Goal: Information Seeking & Learning: Learn about a topic

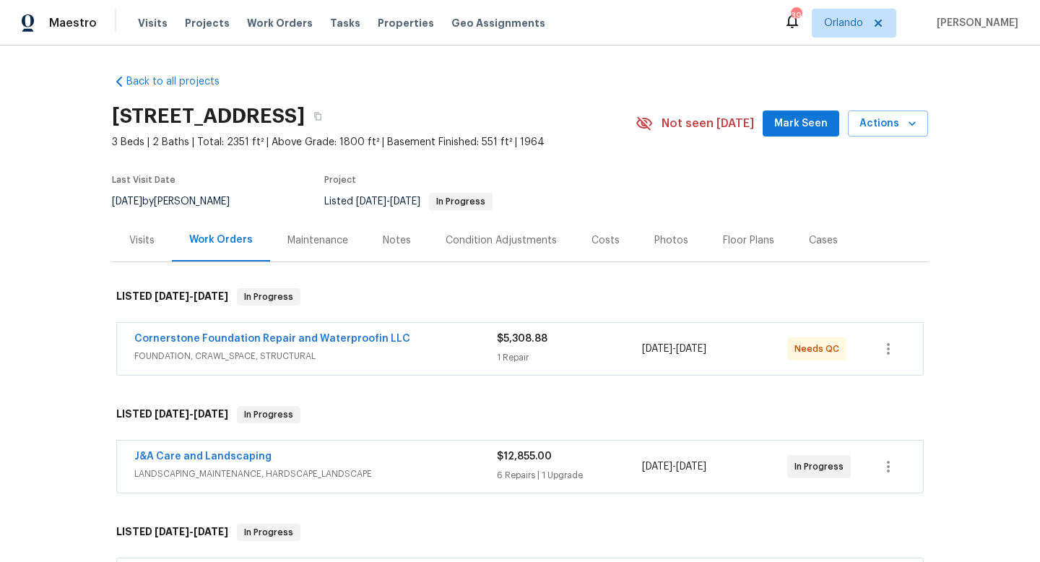
click at [411, 353] on span "FOUNDATION, CRAWL_SPACE, STRUCTURAL" at bounding box center [315, 356] width 362 height 14
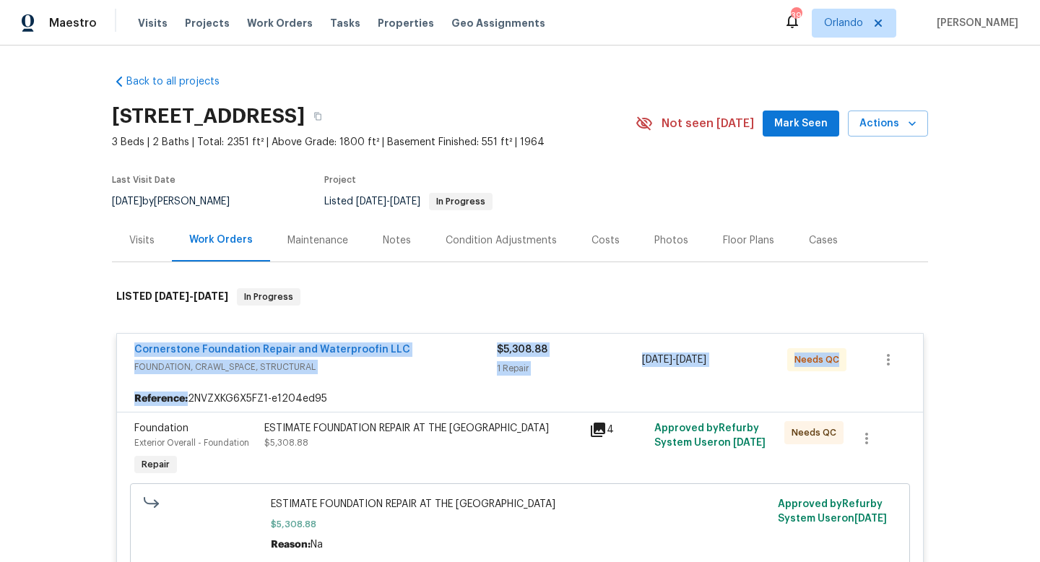
drag, startPoint x: 128, startPoint y: 341, endPoint x: 865, endPoint y: 396, distance: 739.1
click at [887, 391] on div "Cornerstone Foundation Repair and Waterproofin LLC FOUNDATION, CRAWL_SPACE, STR…" at bounding box center [519, 456] width 807 height 246
copy div "Cornerstone Foundation Repair and Waterproofin LLC FOUNDATION, CRAWL_SPACE, STR…"
click at [135, 201] on span "8/12/2025" at bounding box center [127, 201] width 30 height 10
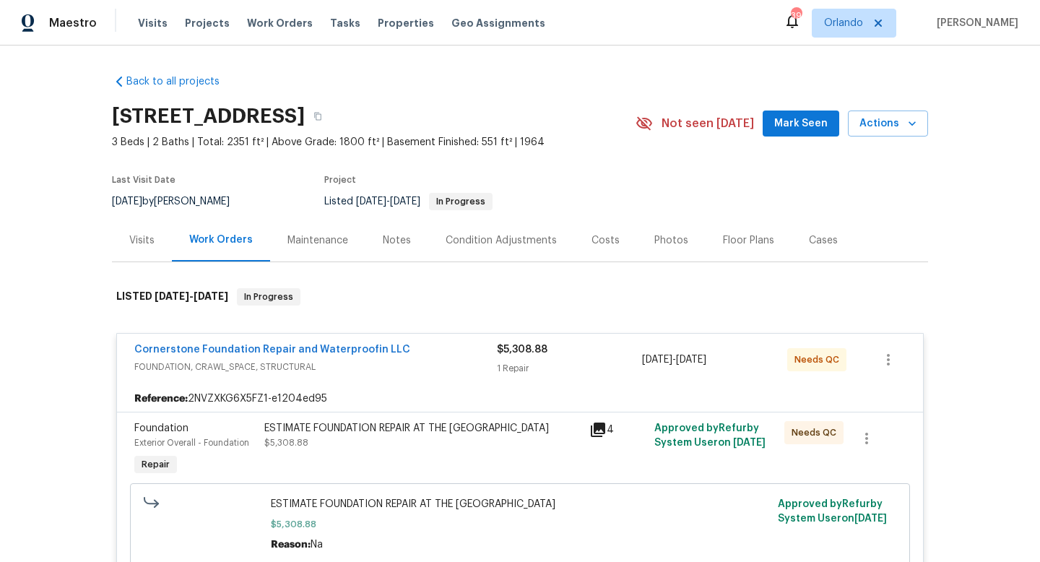
click at [135, 201] on span "8/12/2025" at bounding box center [127, 201] width 30 height 10
copy div "8/12/2025 by Ken Romain"
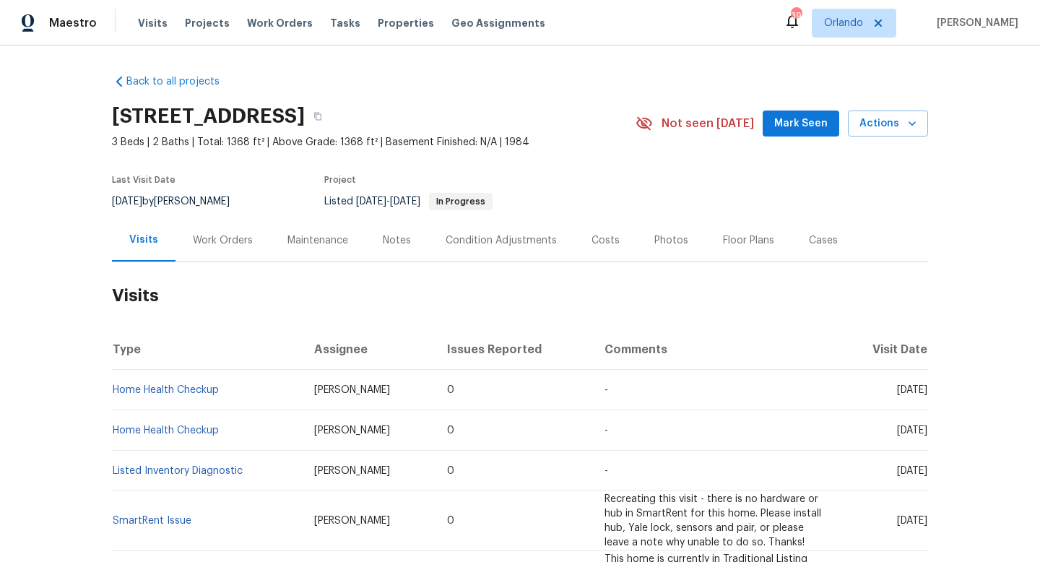
click at [205, 239] on div "Work Orders" at bounding box center [223, 240] width 60 height 14
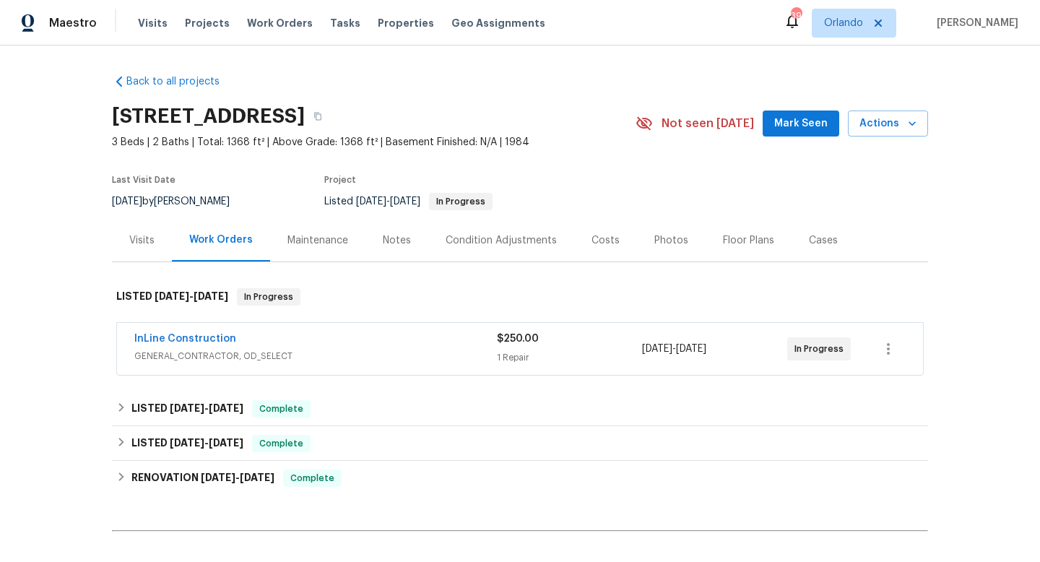
click at [341, 354] on span "GENERAL_CONTRACTOR, OD_SELECT" at bounding box center [315, 356] width 362 height 14
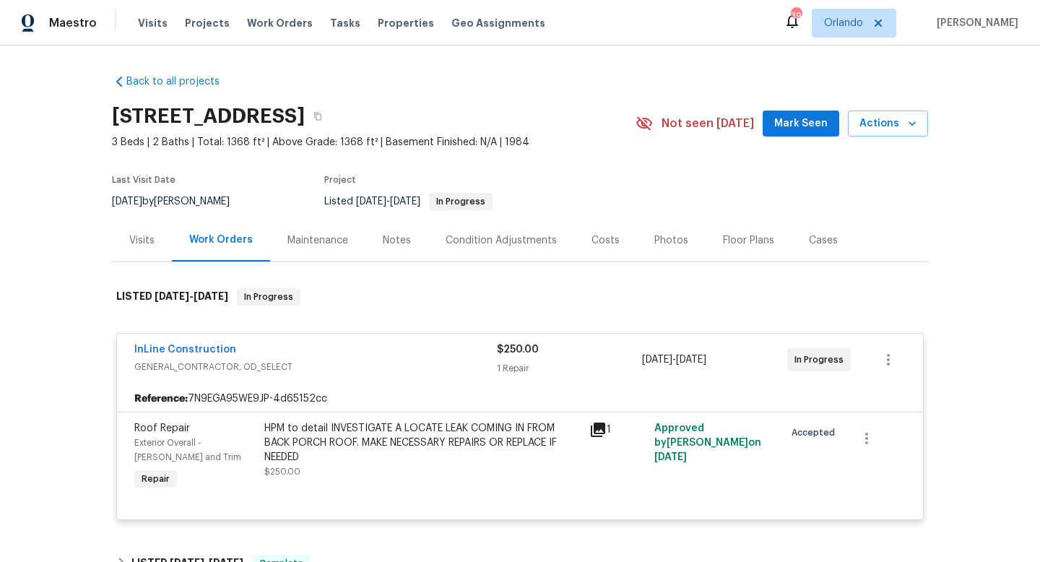
click at [222, 198] on div "9/3/2025 by Carl Biederman" at bounding box center [179, 201] width 135 height 17
copy div "9/3/2025 by Carl Biederman"
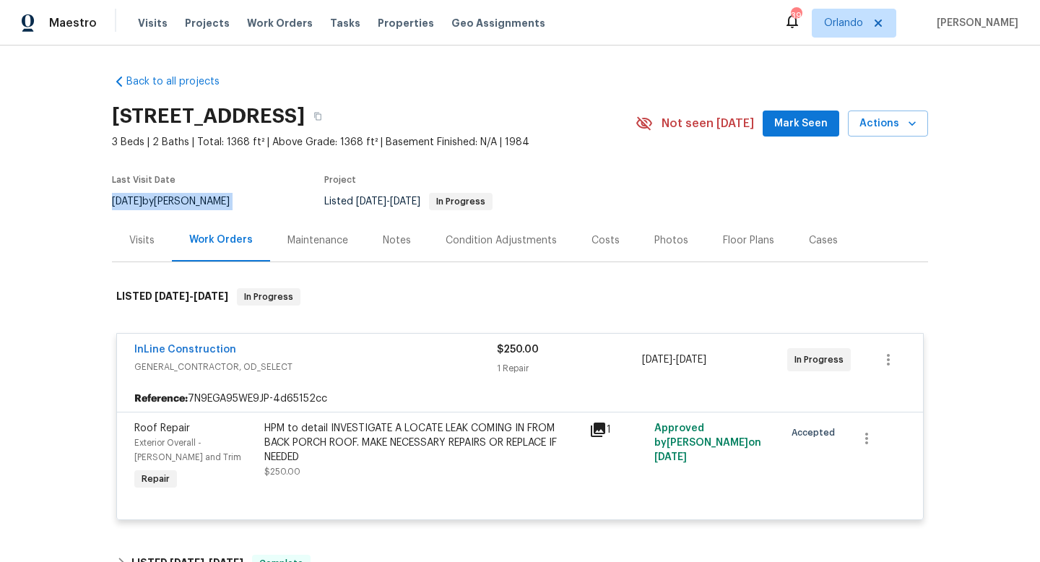
copy div "9/3/2025 by Carl Biederman"
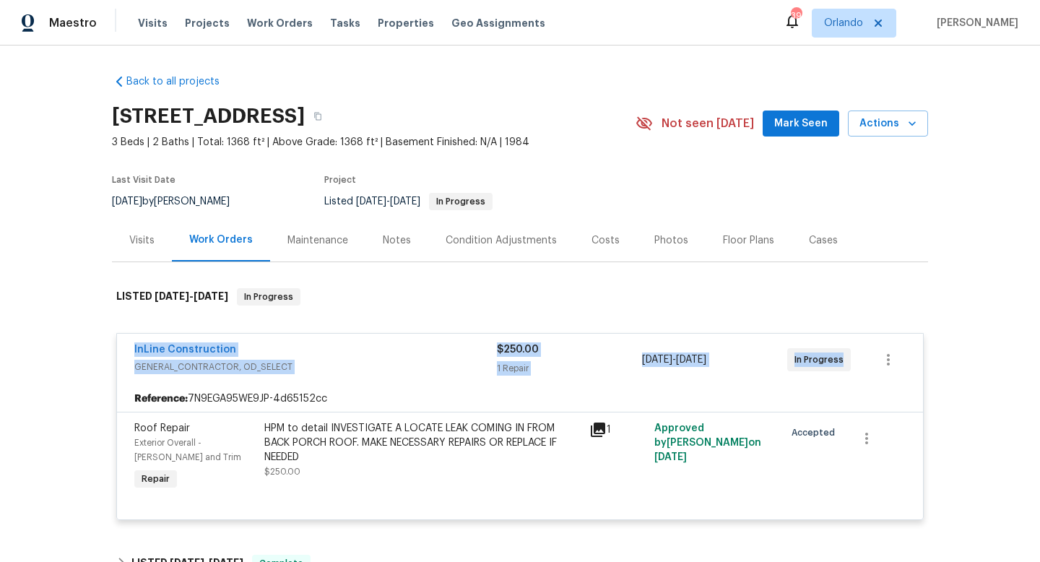
drag, startPoint x: 126, startPoint y: 345, endPoint x: 944, endPoint y: 360, distance: 818.1
click at [951, 360] on div "Back to all projects 790 Pine Bluff Ave, Deltona, FL 32725 3 Beds | 2 Baths | T…" at bounding box center [520, 303] width 1040 height 516
copy div "InLine Construction GENERAL_CONTRACTOR, OD_SELECT $250.00 1 Repair 9/2/2025 - 9…"
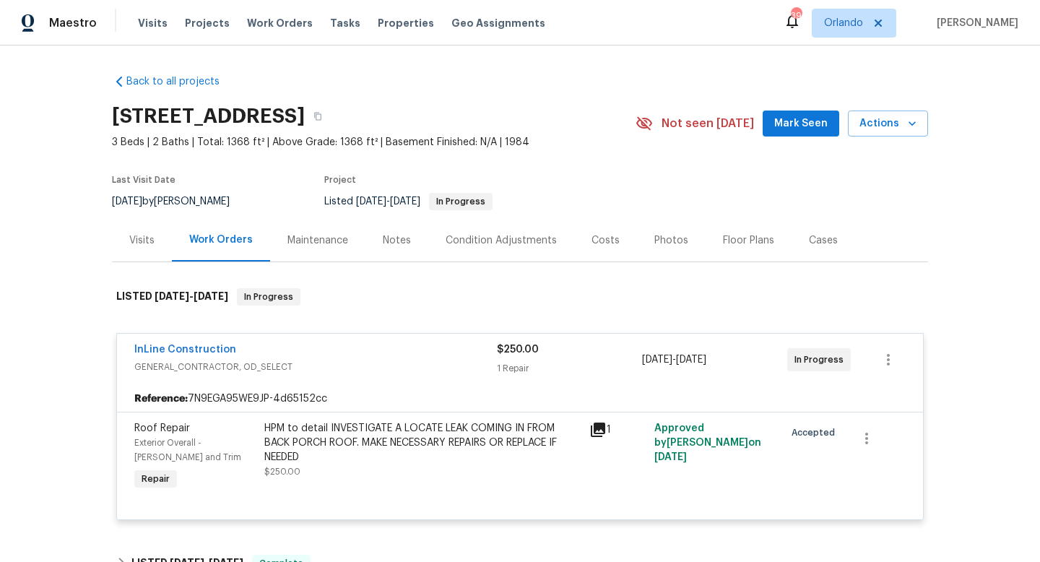
click at [809, 242] on div "Cases" at bounding box center [823, 240] width 29 height 14
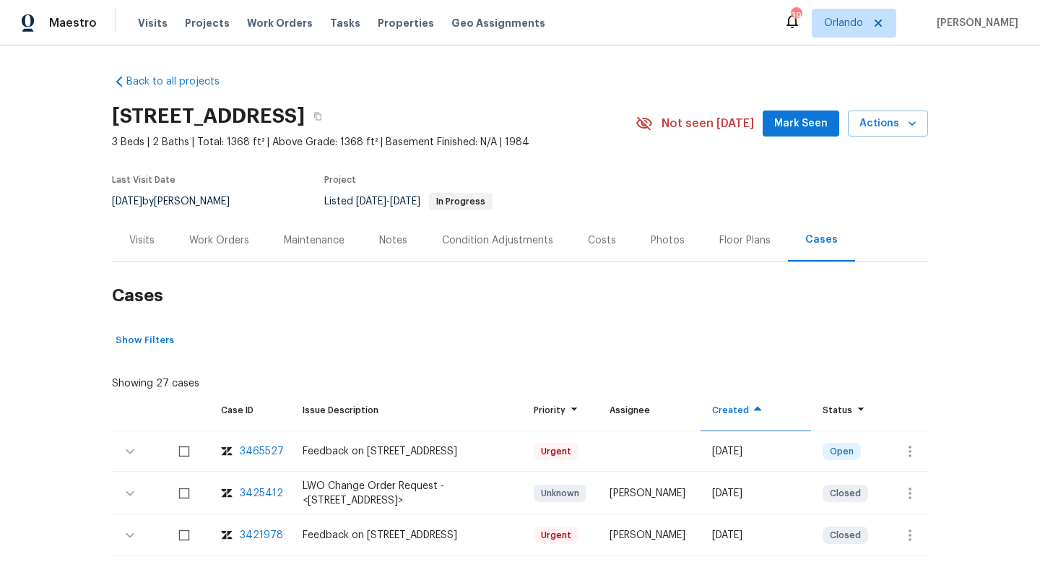
click at [217, 237] on div "Work Orders" at bounding box center [219, 240] width 60 height 14
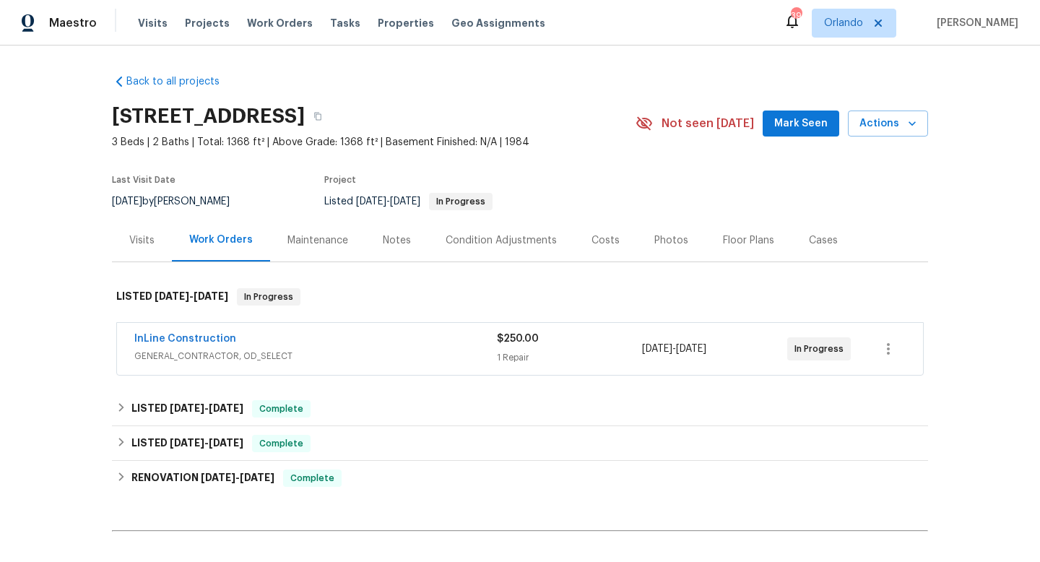
click at [396, 341] on div "InLine Construction" at bounding box center [315, 339] width 362 height 17
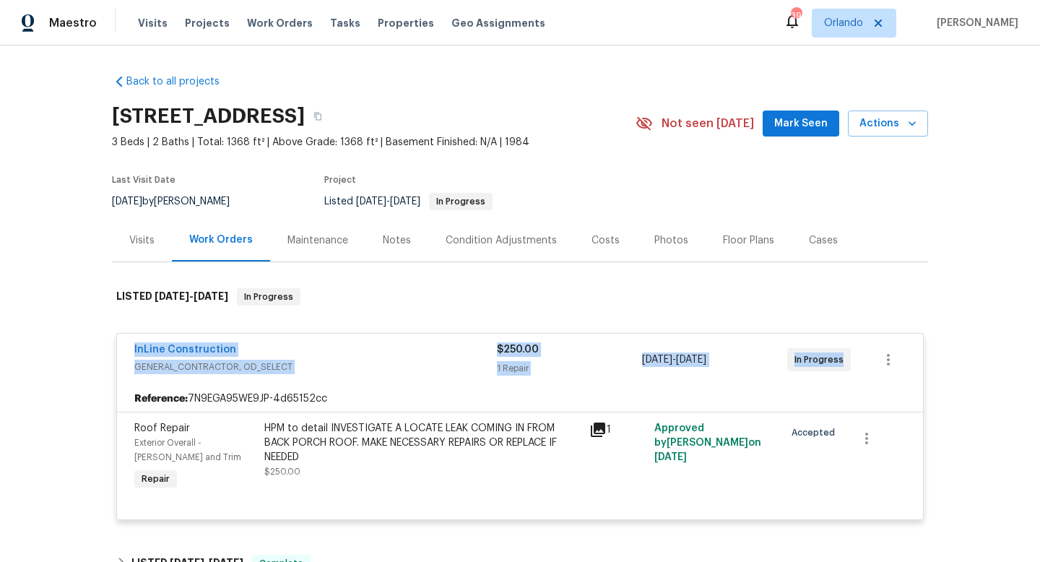
drag, startPoint x: 120, startPoint y: 346, endPoint x: 933, endPoint y: 368, distance: 813.9
click at [933, 368] on div "Back to all projects 790 Pine Bluff Ave, Deltona, FL 32725 3 Beds | 2 Baths | T…" at bounding box center [520, 303] width 1040 height 516
copy div "InLine Construction GENERAL_CONTRACTOR, OD_SELECT $250.00 1 Repair 9/2/2025 - 9…"
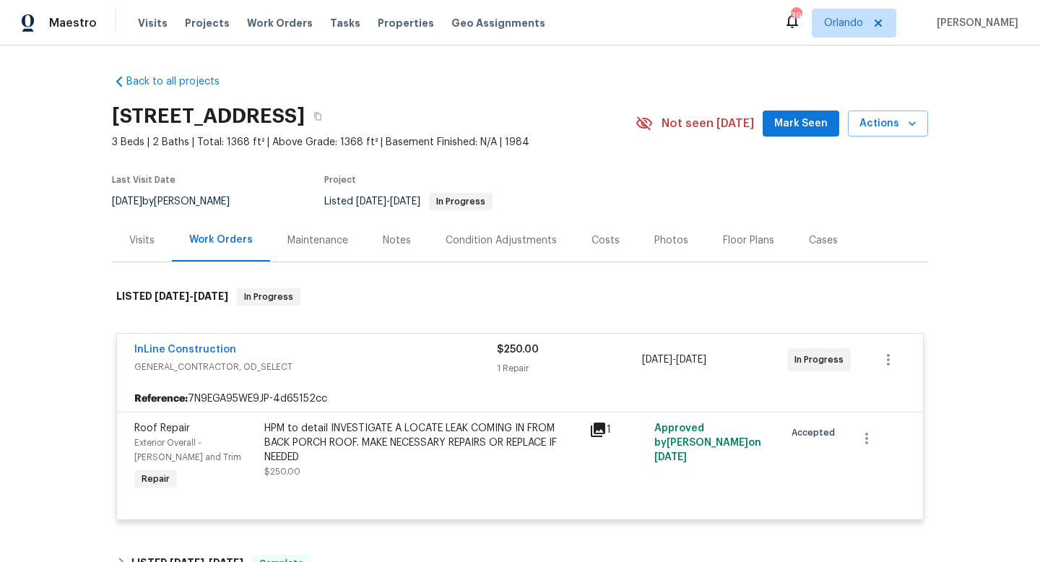
click at [812, 243] on div "Cases" at bounding box center [823, 240] width 29 height 14
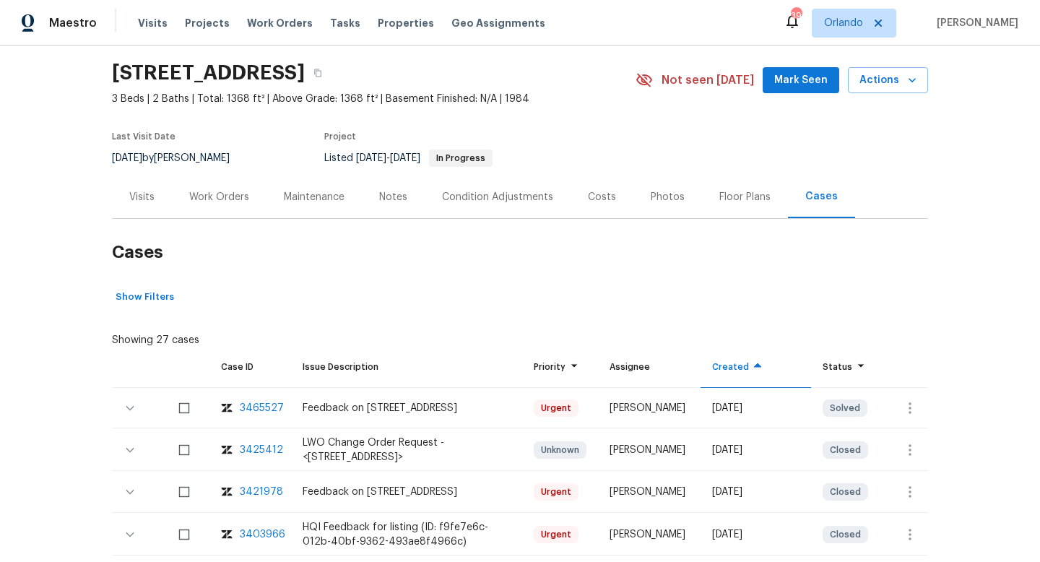
scroll to position [43, 0]
click at [254, 448] on div "3425412" at bounding box center [261, 450] width 43 height 14
click at [217, 201] on div "Work Orders" at bounding box center [219, 197] width 60 height 14
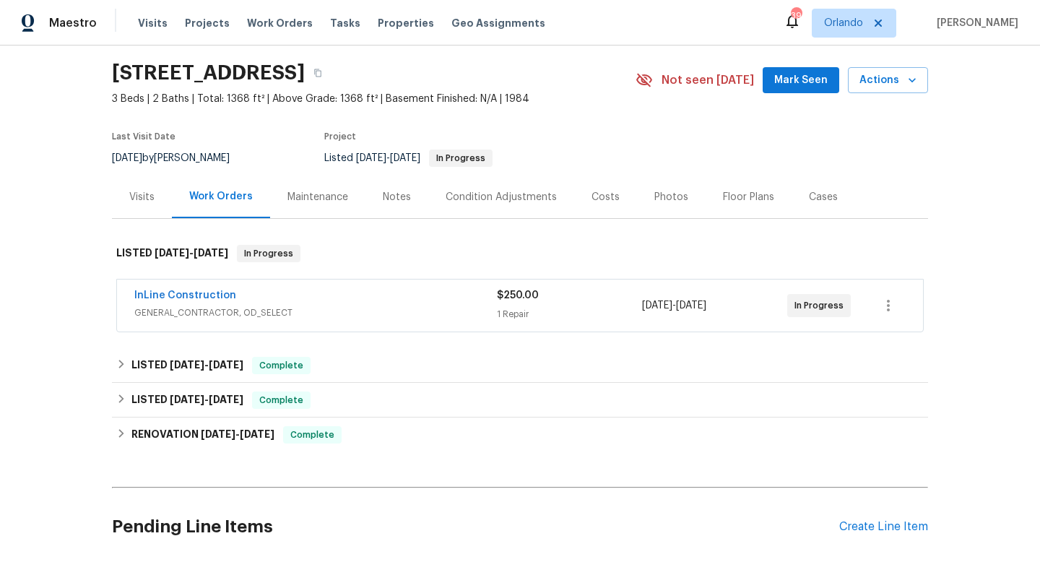
click at [424, 323] on div "InLine Construction GENERAL_CONTRACTOR, OD_SELECT $250.00 1 Repair 9/2/2025 - 9…" at bounding box center [520, 305] width 806 height 52
click at [404, 302] on div "InLine Construction" at bounding box center [315, 296] width 362 height 17
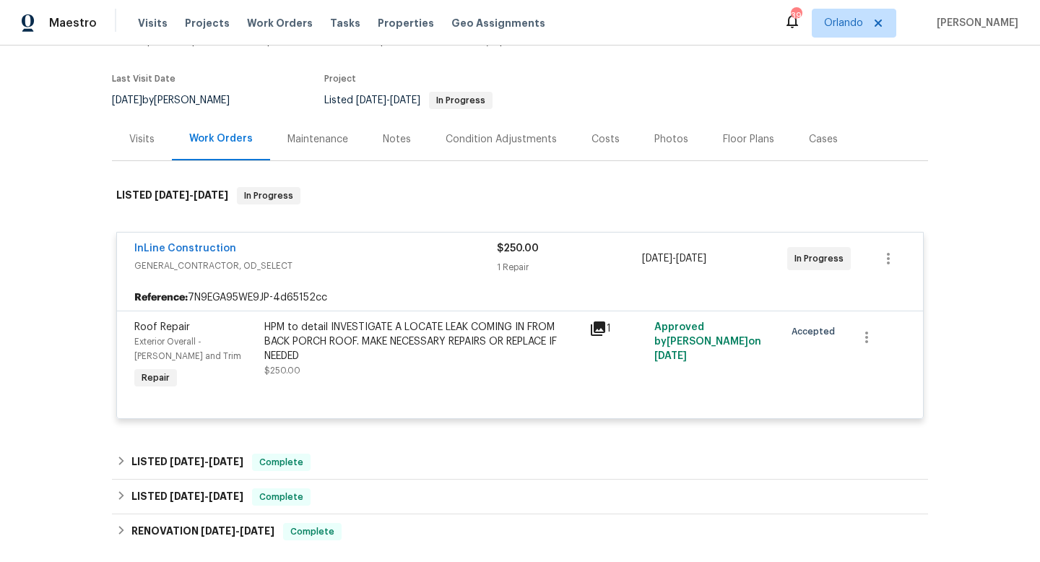
scroll to position [162, 0]
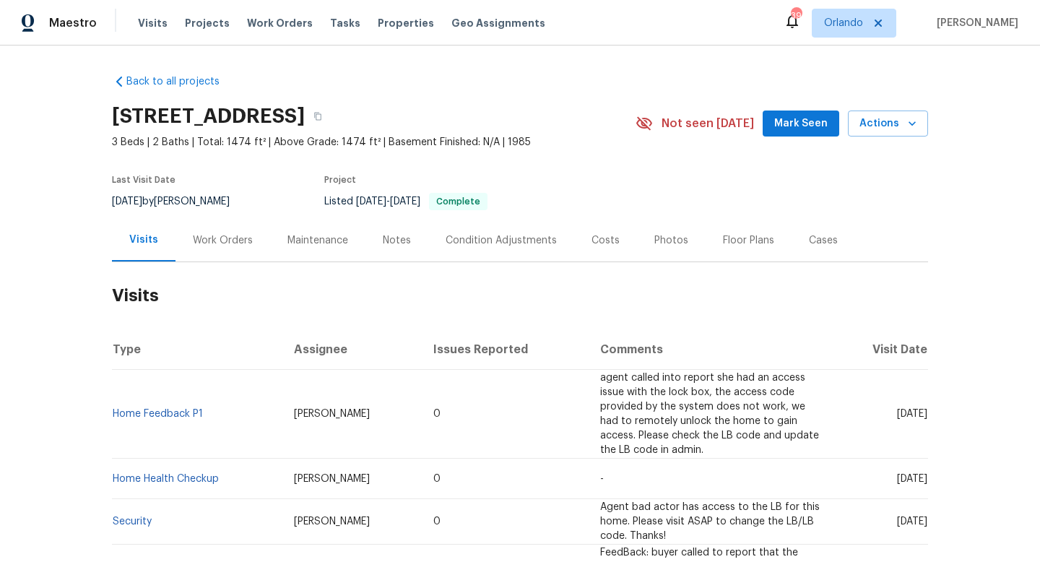
click at [230, 240] on div "Work Orders" at bounding box center [223, 240] width 60 height 14
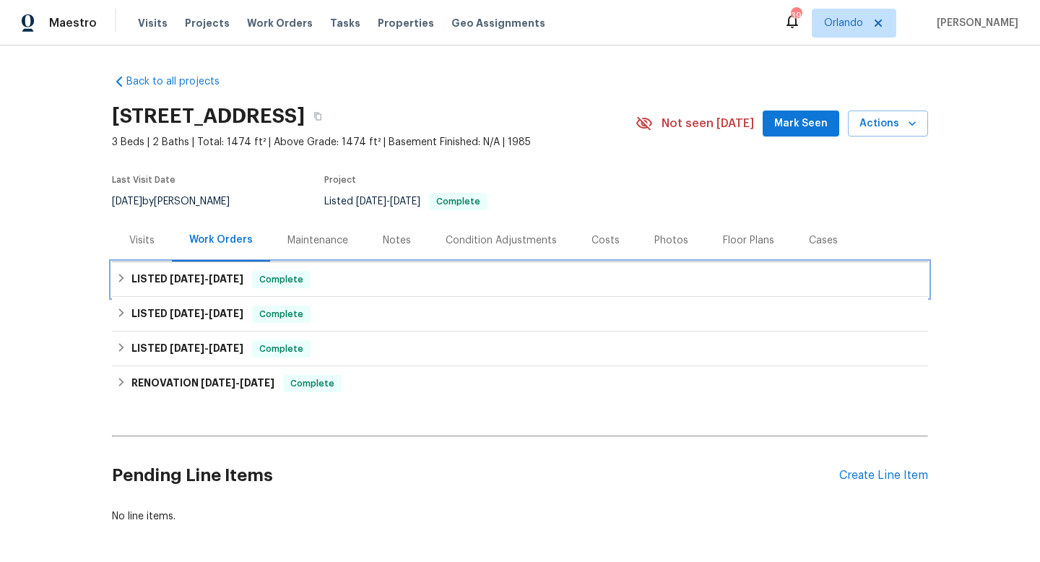
click at [225, 273] on h6 "LISTED [DATE] - [DATE]" at bounding box center [187, 279] width 112 height 17
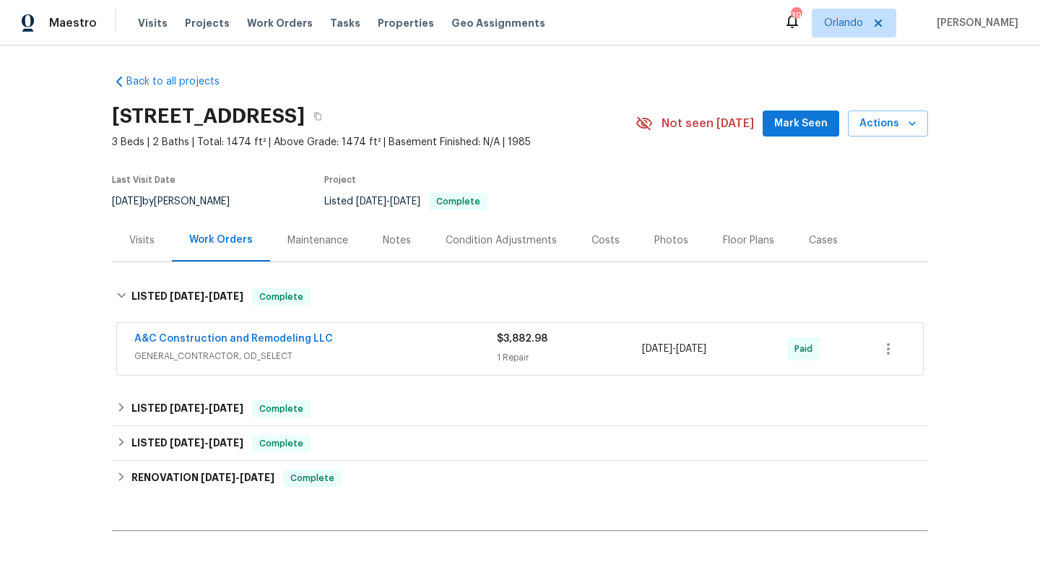
click at [414, 341] on div "A&C Construction and Remodeling LLC" at bounding box center [315, 339] width 362 height 17
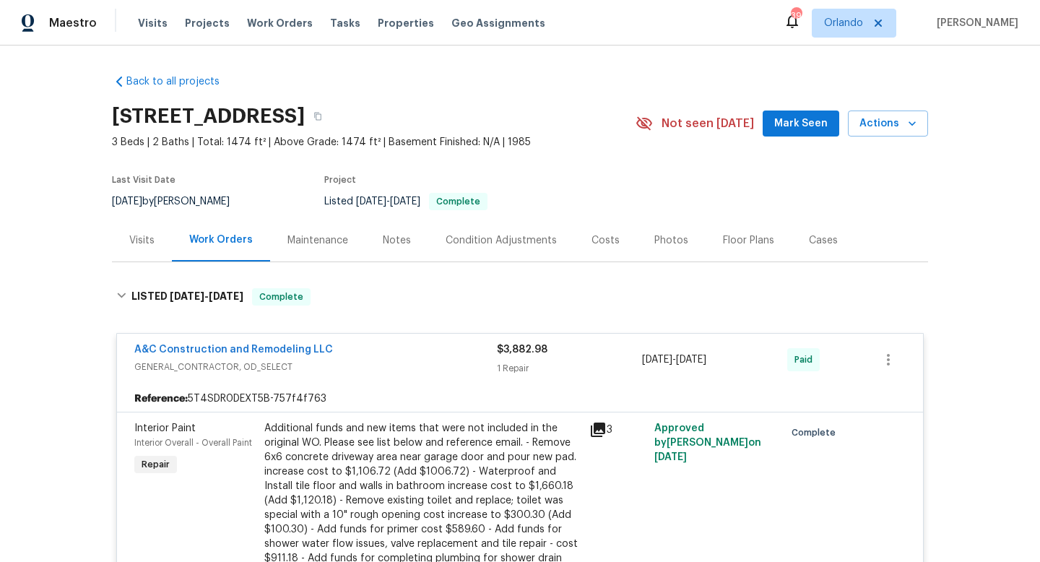
click at [402, 349] on div "A&C Construction and Remodeling LLC" at bounding box center [315, 350] width 362 height 17
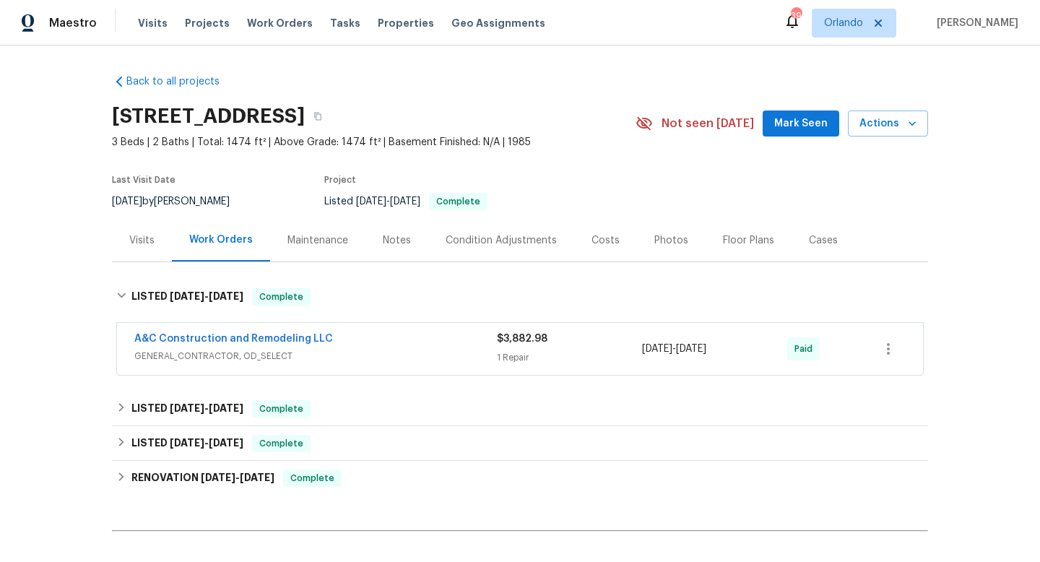
click at [387, 354] on span "GENERAL_CONTRACTOR, OD_SELECT" at bounding box center [315, 356] width 362 height 14
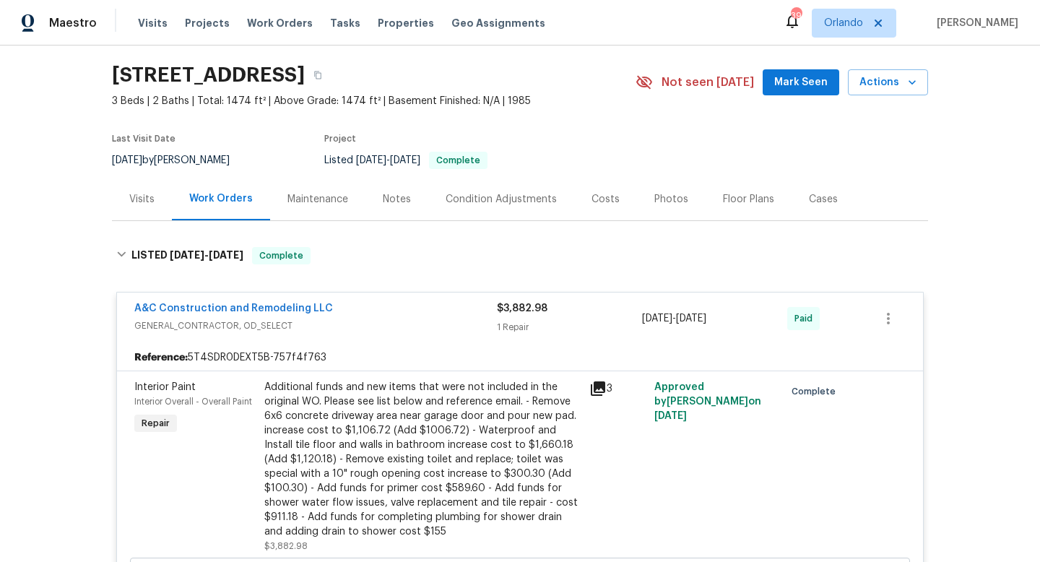
scroll to position [56, 0]
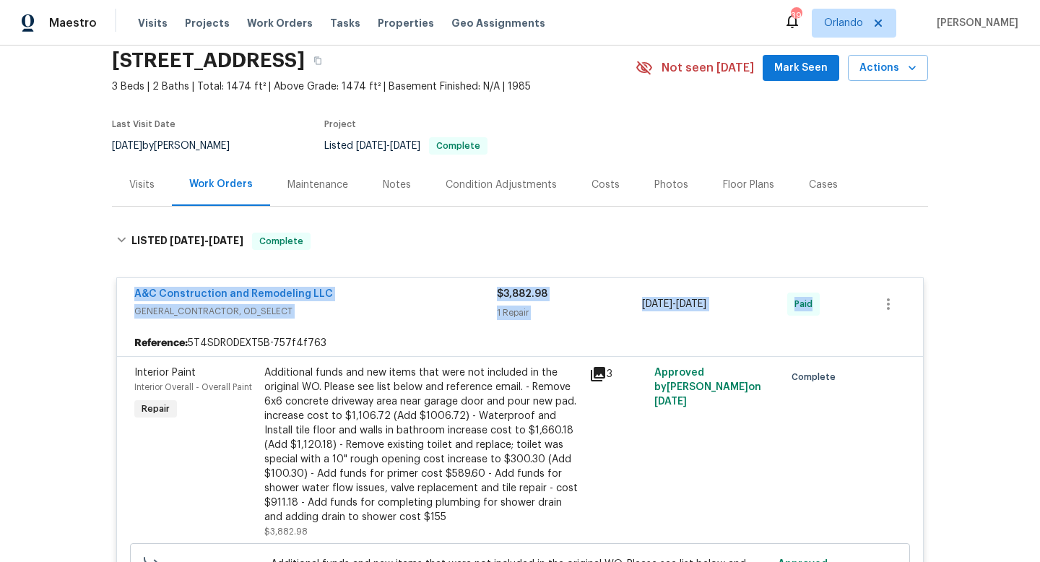
drag, startPoint x: 124, startPoint y: 289, endPoint x: 825, endPoint y: 322, distance: 701.8
click at [826, 323] on div "A&C Construction and Remodeling LLC GENERAL_CONTRACTOR, OD_SELECT $3,882.98 1 R…" at bounding box center [520, 304] width 806 height 52
copy div "A&C Construction and Remodeling LLC GENERAL_CONTRACTOR, OD_SELECT $3,882.98 1 R…"
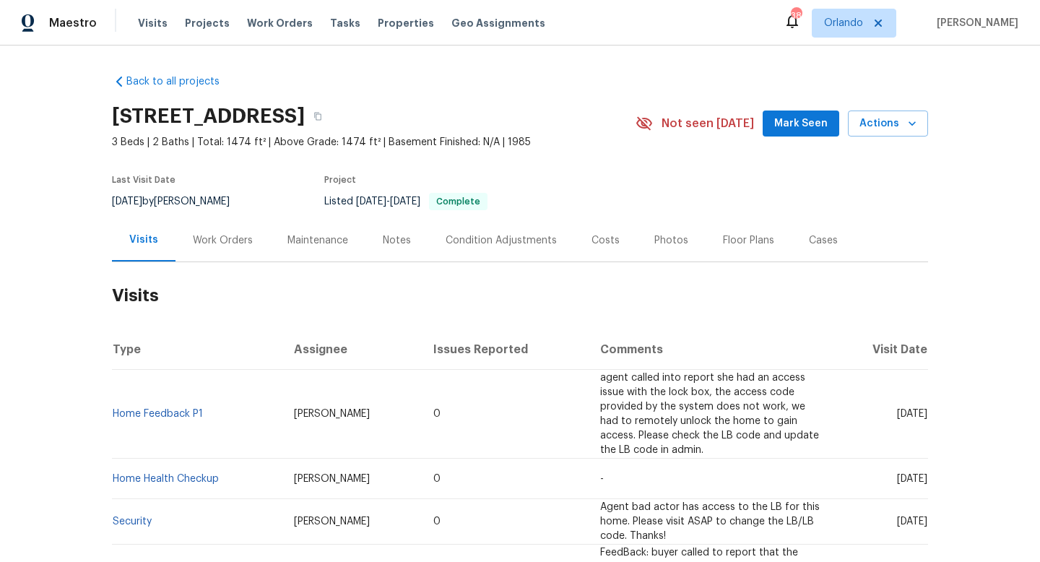
click at [210, 240] on div "Work Orders" at bounding box center [223, 240] width 60 height 14
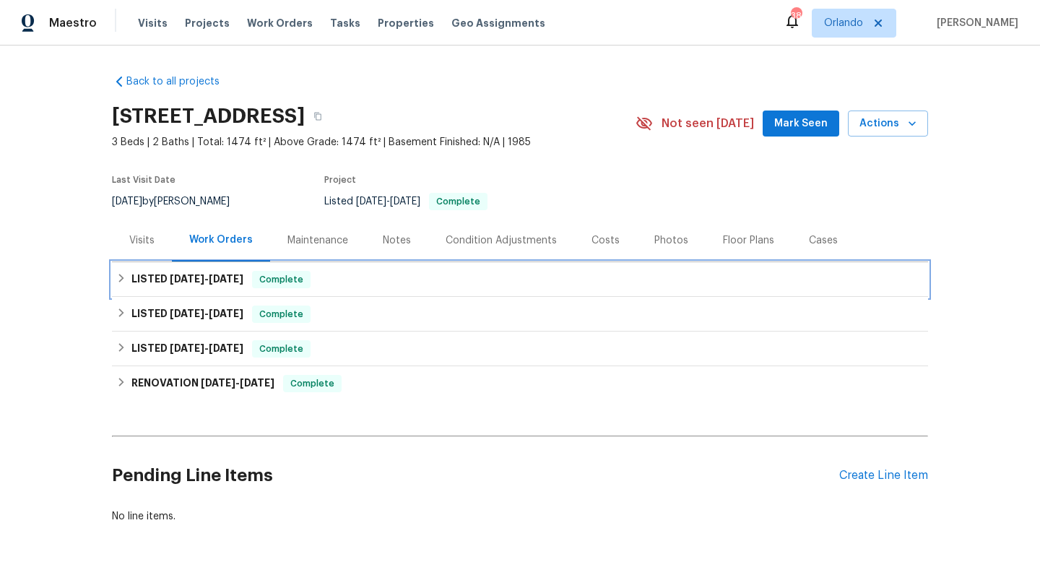
click at [223, 284] on h6 "LISTED [DATE] - [DATE]" at bounding box center [187, 279] width 112 height 17
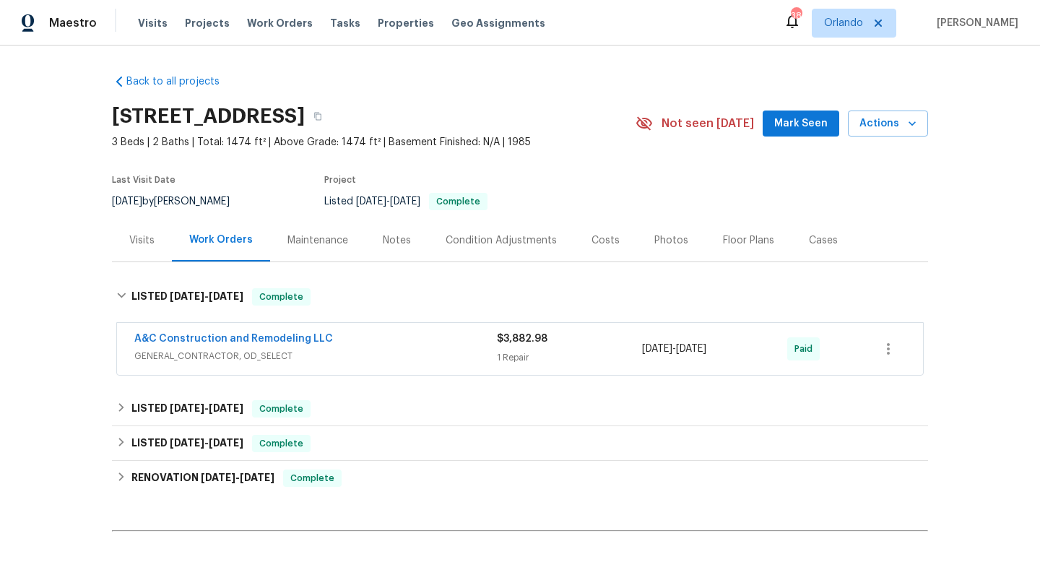
click at [390, 352] on span "GENERAL_CONTRACTOR, OD_SELECT" at bounding box center [315, 356] width 362 height 14
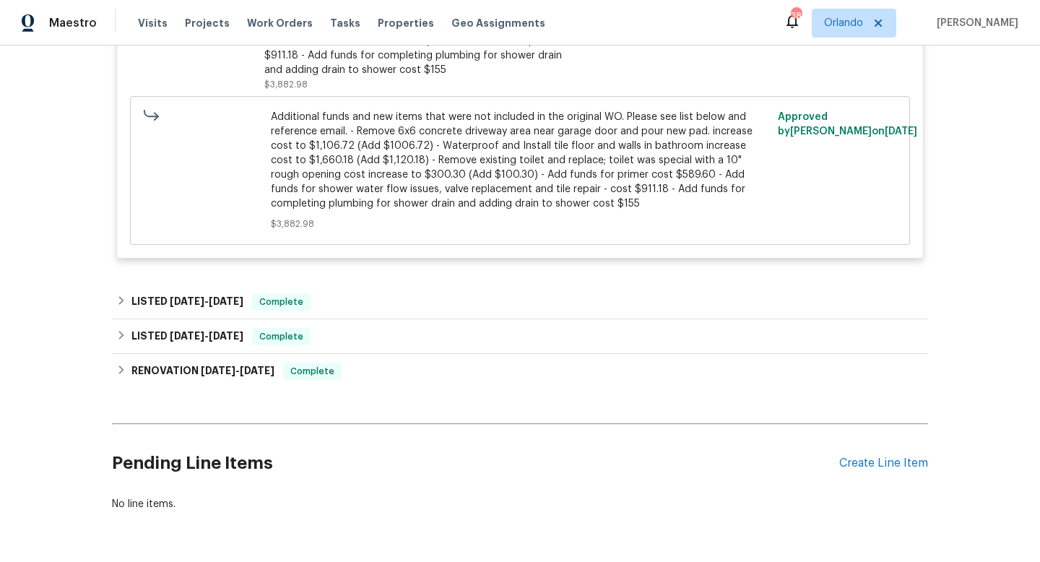
scroll to position [550, 0]
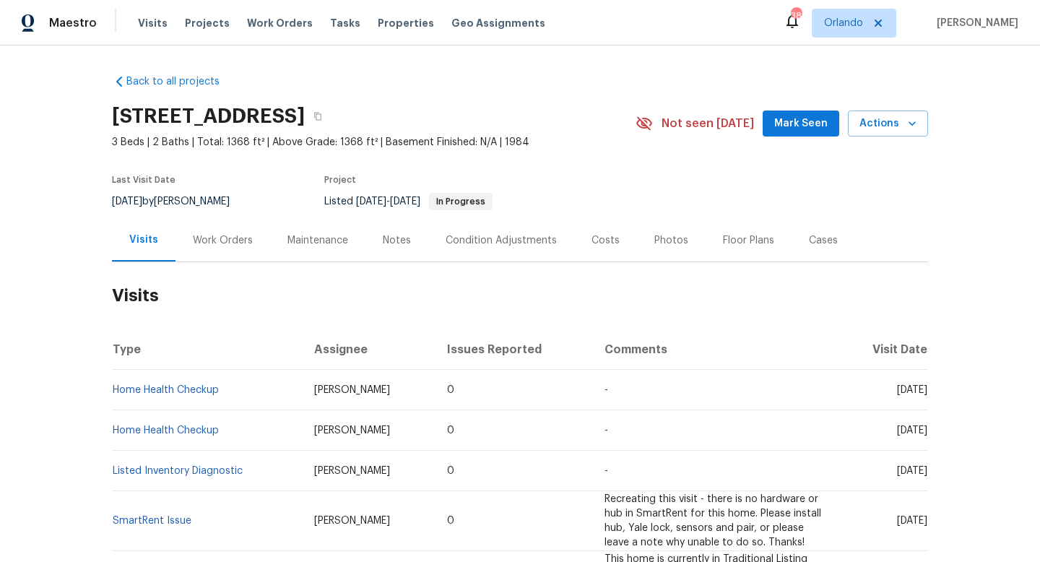
click at [224, 237] on div "Work Orders" at bounding box center [223, 240] width 60 height 14
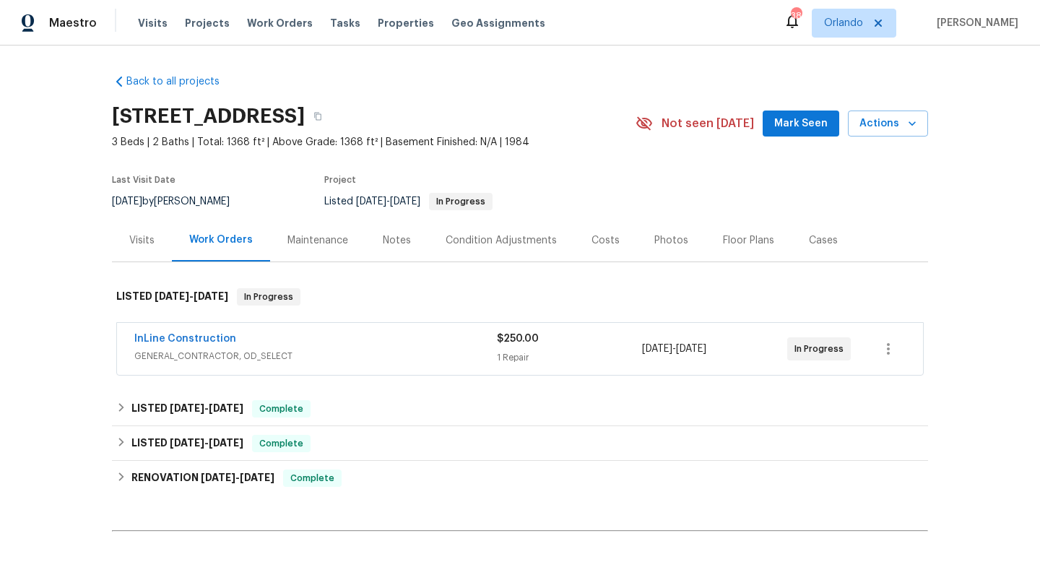
click at [369, 339] on div "InLine Construction" at bounding box center [315, 339] width 362 height 17
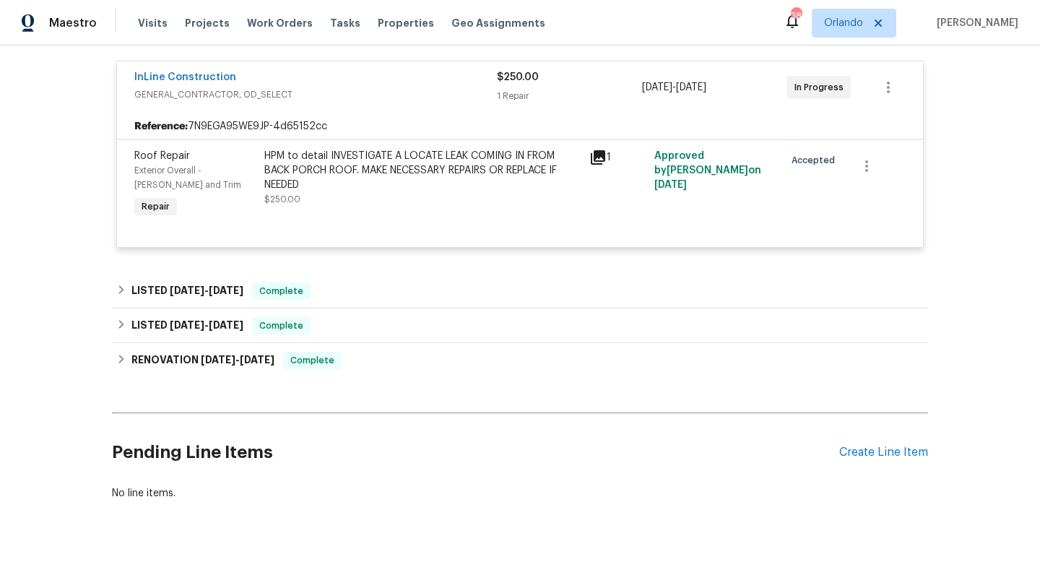
scroll to position [152, 0]
